Goal: Navigation & Orientation: Find specific page/section

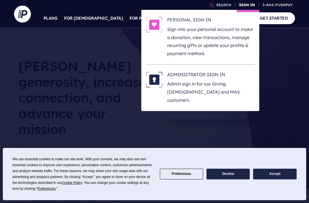
click at [243, 7] on link "SIGN IN" at bounding box center [247, 5] width 20 height 10
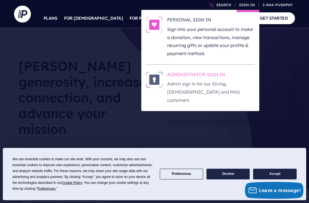
click at [211, 80] on h6 "ADMINISTRATOR SIGN IN" at bounding box center [211, 75] width 88 height 8
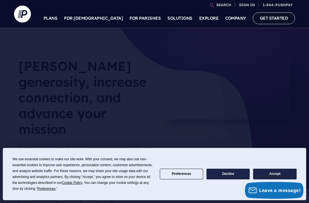
click at [272, 22] on link "GET STARTED" at bounding box center [274, 18] width 42 height 12
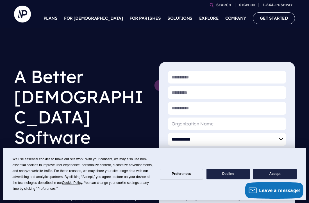
click at [269, 177] on button "Accept" at bounding box center [274, 173] width 43 height 11
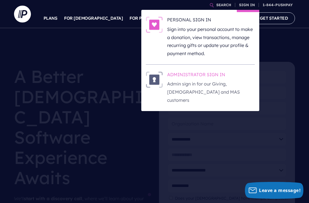
click at [211, 80] on h6 "ADMINISTRATOR SIGN IN" at bounding box center [211, 75] width 88 height 8
click at [207, 80] on h6 "ADMINISTRATOR SIGN IN" at bounding box center [211, 75] width 88 height 8
